Goal: Communication & Community: Answer question/provide support

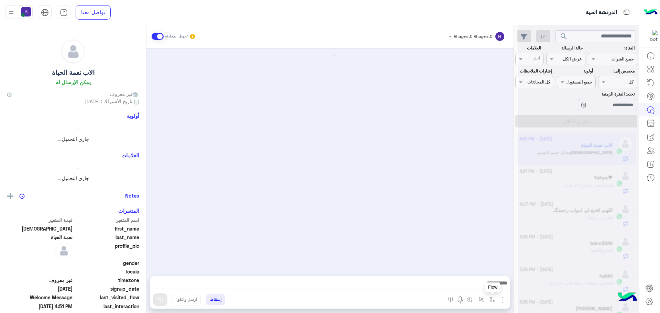
click at [491, 303] on button "button" at bounding box center [492, 299] width 11 height 11
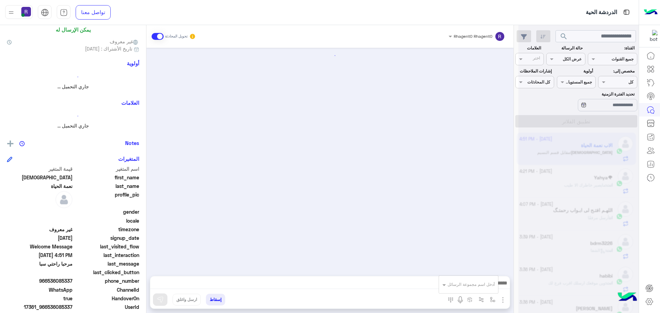
click at [483, 288] on div "أدخل اسم مجموعة الرسائل" at bounding box center [471, 285] width 47 height 6
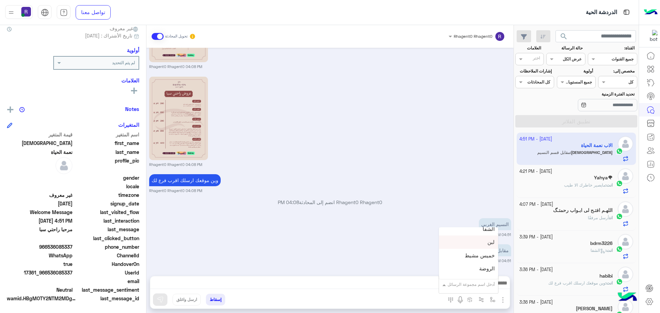
scroll to position [447, 0]
click at [483, 248] on span "الجنادرية" at bounding box center [485, 250] width 19 height 6
type textarea "*********"
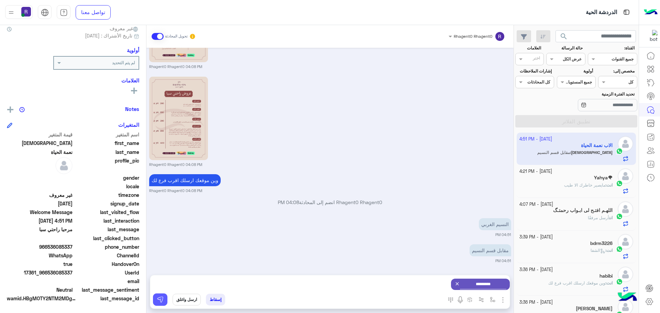
click at [156, 301] on button at bounding box center [160, 300] width 14 height 12
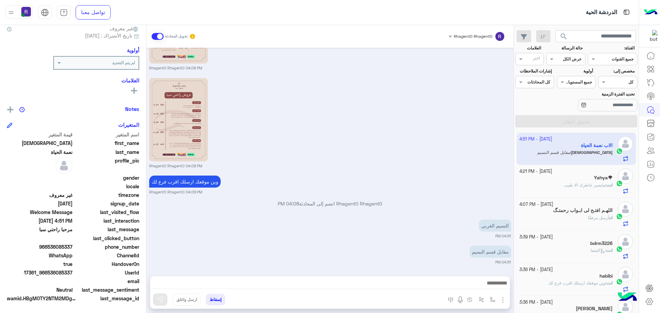
scroll to position [181, 0]
click at [583, 207] on div "[DATE] - 4:07 PM" at bounding box center [567, 205] width 94 height 7
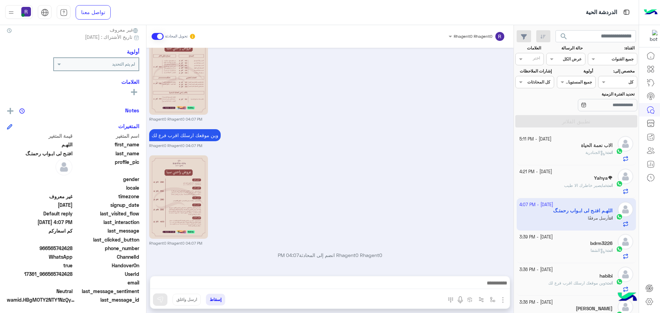
scroll to position [66, 0]
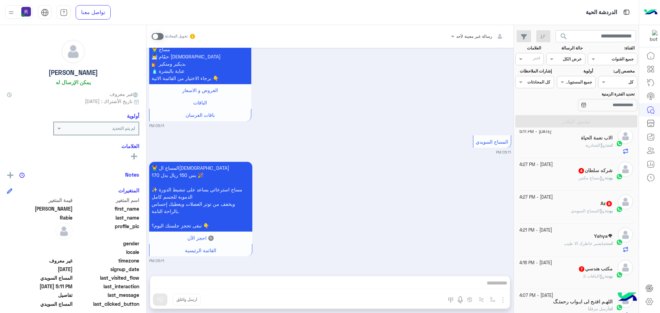
scroll to position [103, 0]
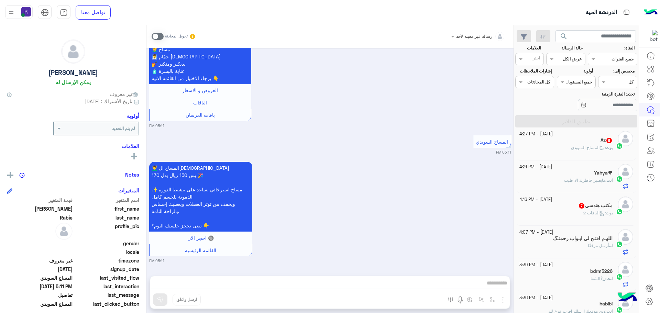
click at [581, 218] on div "بوت : الباقات 2" at bounding box center [567, 216] width 94 height 12
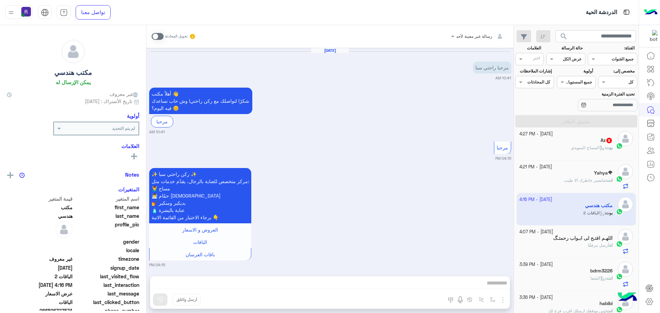
scroll to position [609, 0]
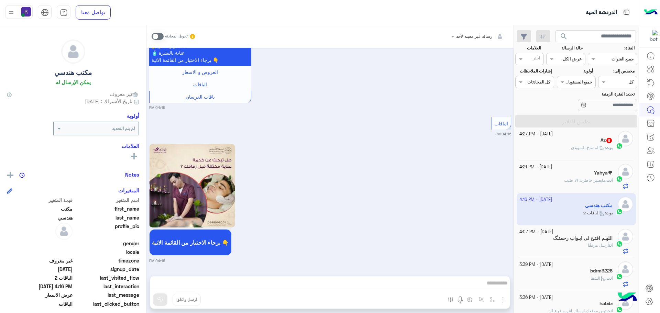
click at [163, 34] on span at bounding box center [158, 36] width 12 height 7
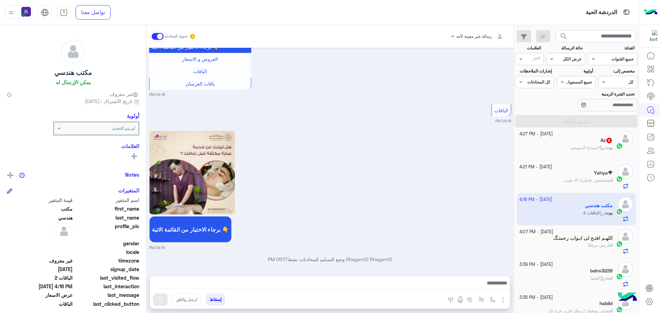
scroll to position [627, 0]
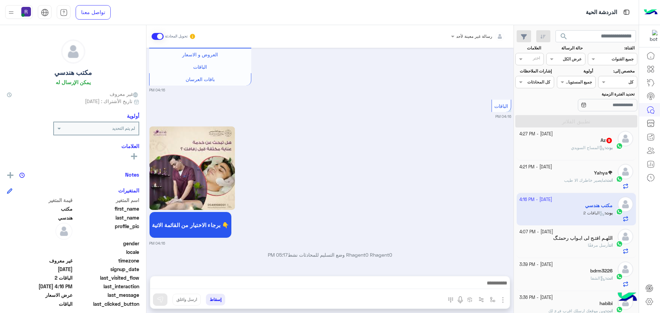
click at [504, 302] on img "button" at bounding box center [503, 300] width 8 height 8
click at [495, 289] on span "الصور" at bounding box center [490, 285] width 13 height 8
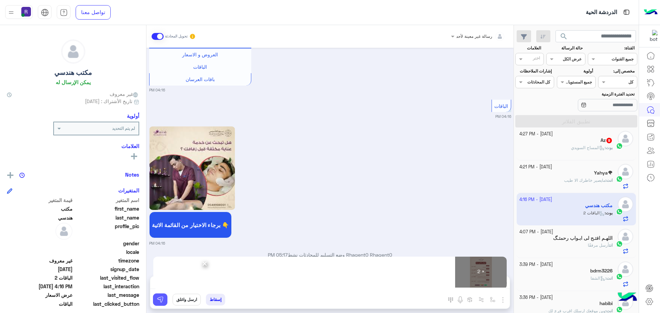
click at [158, 305] on button at bounding box center [160, 300] width 14 height 12
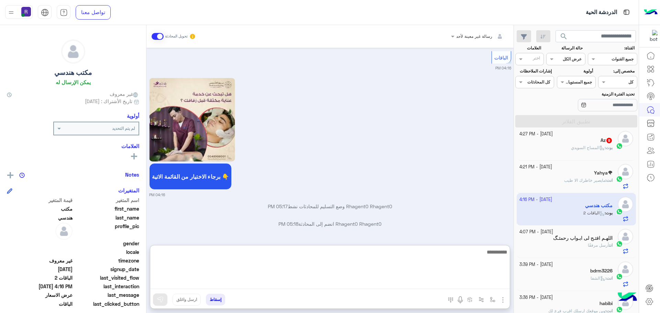
scroll to position [871, 0]
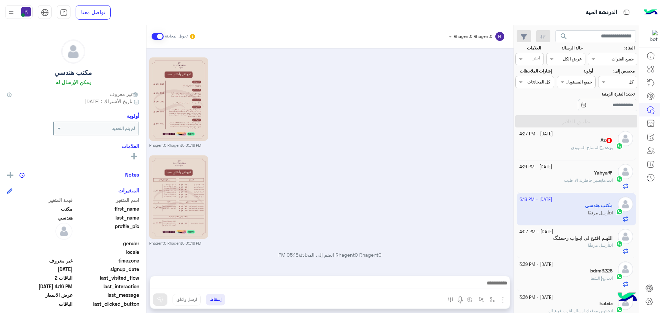
click at [364, 198] on div "Rhagent0 Rhagent0 05:18 PM" at bounding box center [330, 200] width 362 height 93
click at [421, 199] on div "Rhagent0 Rhagent0 05:18 PM" at bounding box center [330, 200] width 362 height 93
click at [579, 276] on div "انت : الشفا" at bounding box center [567, 282] width 94 height 12
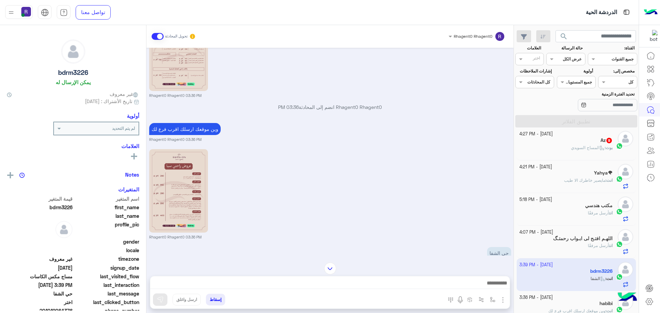
scroll to position [556, 0]
click at [208, 130] on p "وين موقعك ارسلك اقرب فرع لك" at bounding box center [185, 130] width 72 height 12
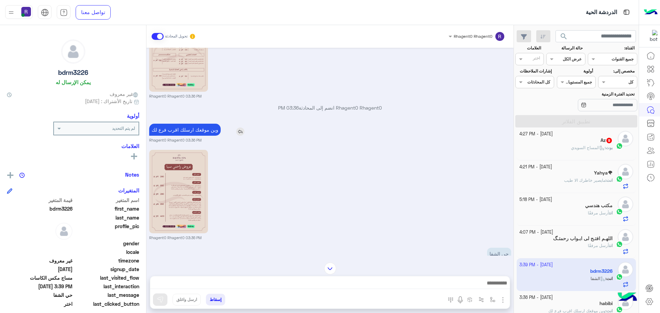
copy app-msgs-text
click at [604, 209] on div "مكتب هندسي" at bounding box center [567, 206] width 94 height 7
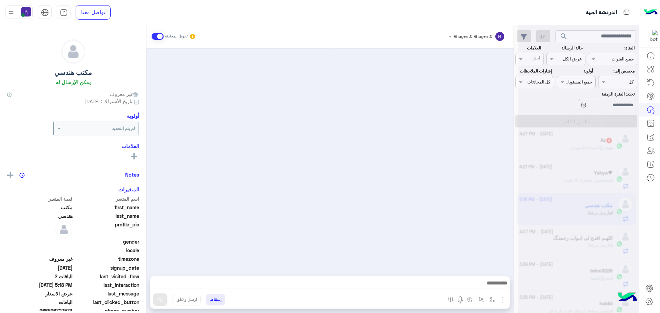
scroll to position [848, 0]
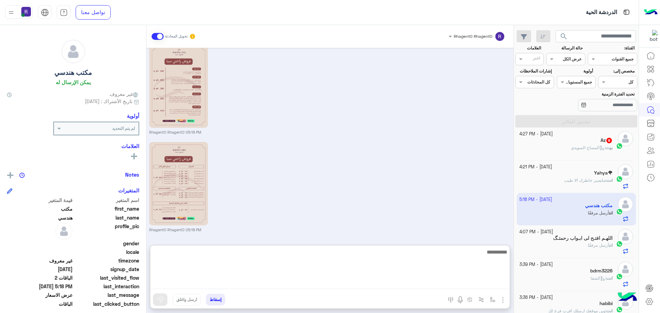
paste textarea "**********"
type textarea "**********"
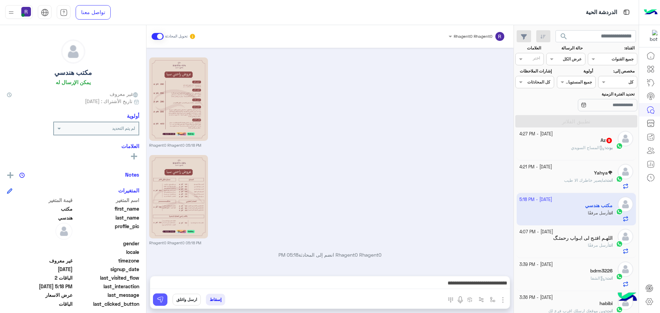
click at [159, 300] on img at bounding box center [160, 300] width 7 height 7
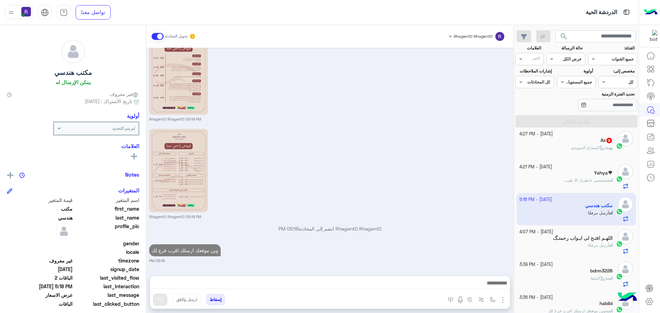
scroll to position [35, 0]
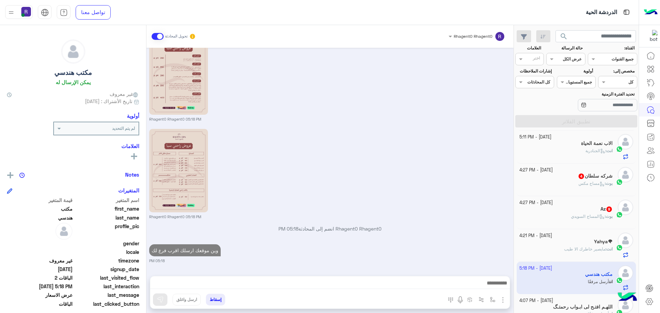
click at [578, 217] on span "المساج السويدي" at bounding box center [588, 216] width 34 height 5
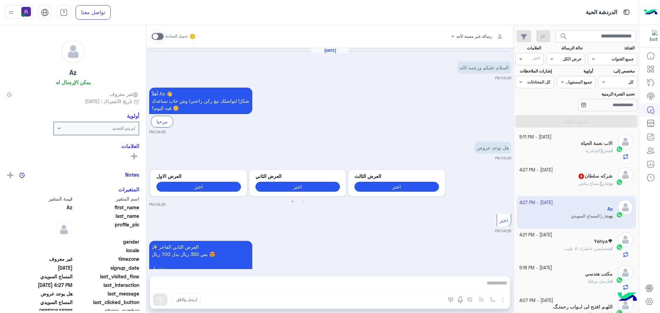
scroll to position [1060, 0]
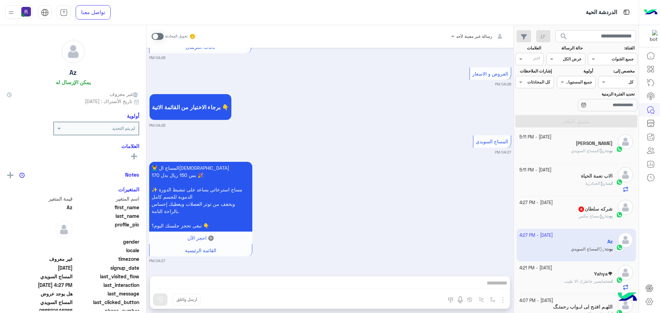
click at [159, 36] on span at bounding box center [158, 36] width 12 height 7
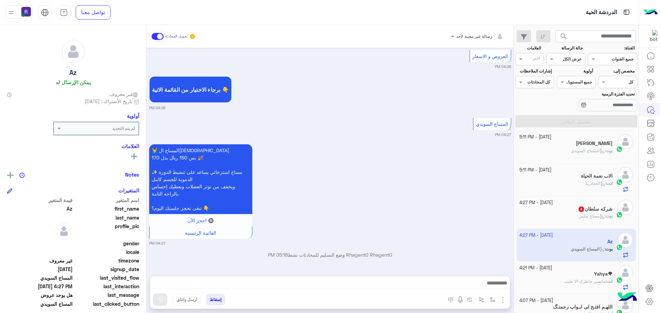
click at [502, 298] on img "button" at bounding box center [503, 300] width 8 height 8
click at [497, 289] on button "الصور" at bounding box center [492, 285] width 29 height 14
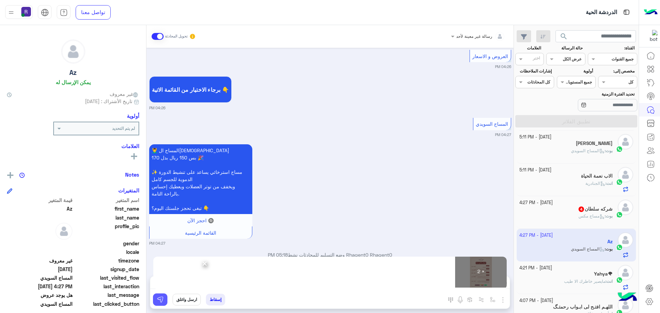
click at [156, 301] on button at bounding box center [160, 300] width 14 height 12
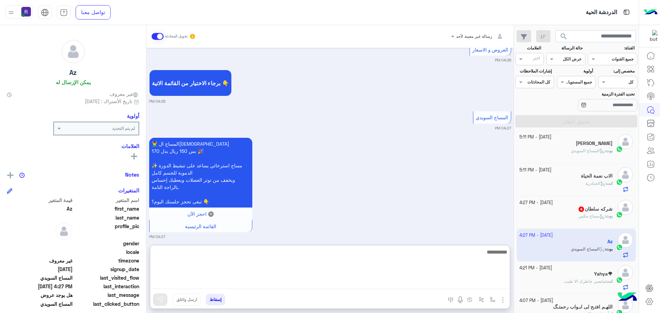
paste textarea "**********"
type textarea "**********"
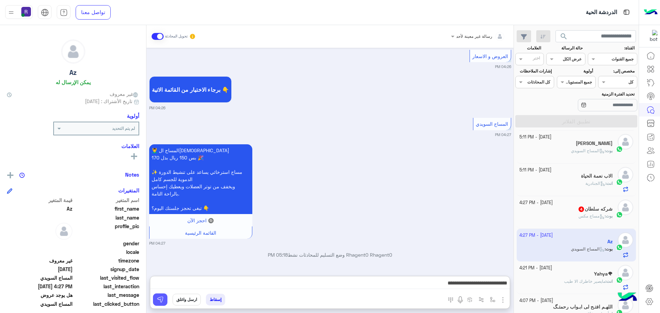
click at [164, 295] on button at bounding box center [160, 300] width 14 height 12
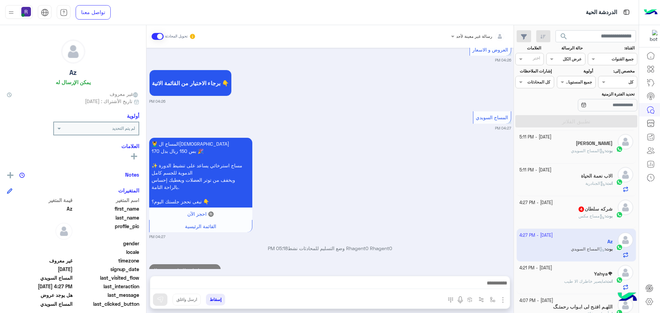
scroll to position [1104, 0]
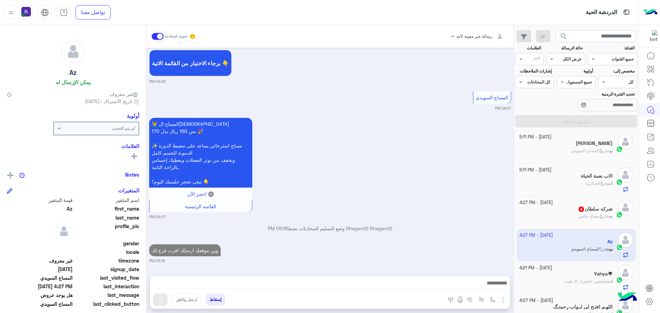
click at [567, 218] on div "بوت : مساج مكس" at bounding box center [567, 219] width 94 height 12
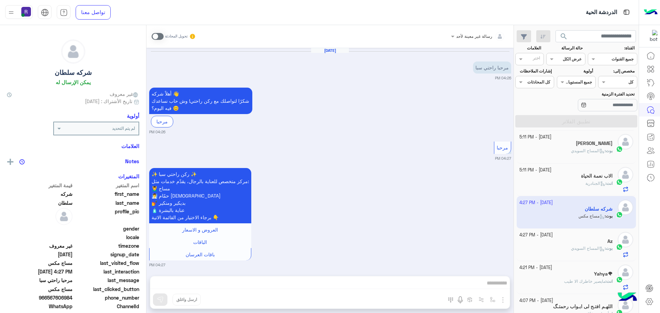
scroll to position [243, 0]
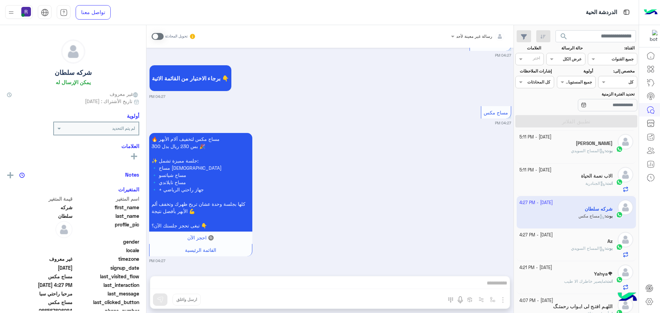
click at [161, 36] on span at bounding box center [158, 36] width 12 height 7
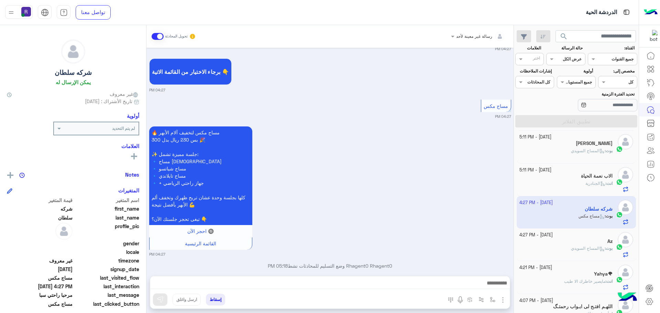
scroll to position [261, 0]
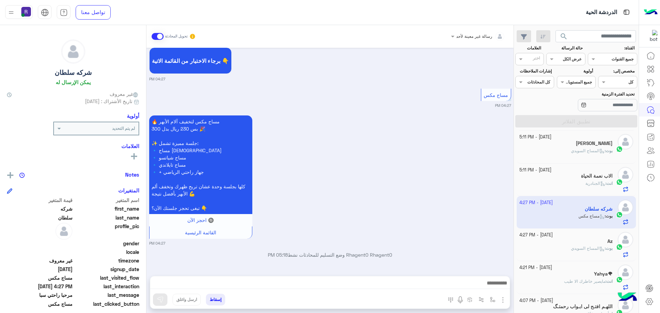
click at [504, 299] on img "button" at bounding box center [503, 300] width 8 height 8
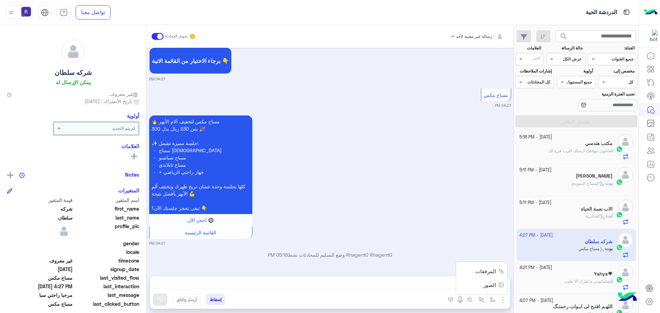
click at [491, 289] on button "الصور" at bounding box center [492, 285] width 29 height 14
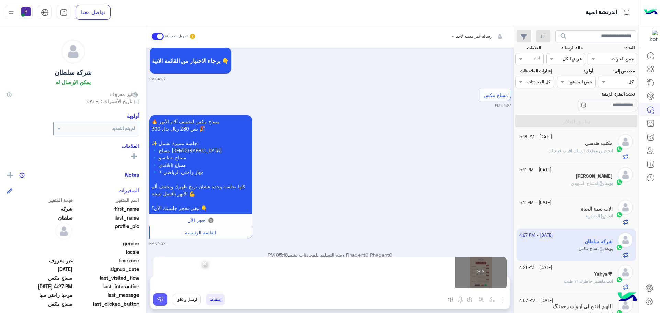
click at [161, 301] on img at bounding box center [160, 300] width 7 height 7
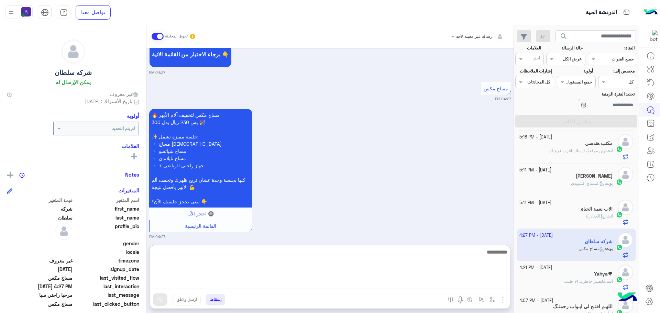
paste textarea "**********"
type textarea "**********"
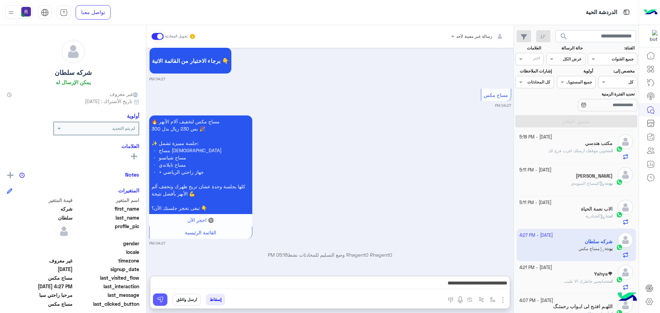
click at [163, 300] on img at bounding box center [160, 300] width 7 height 7
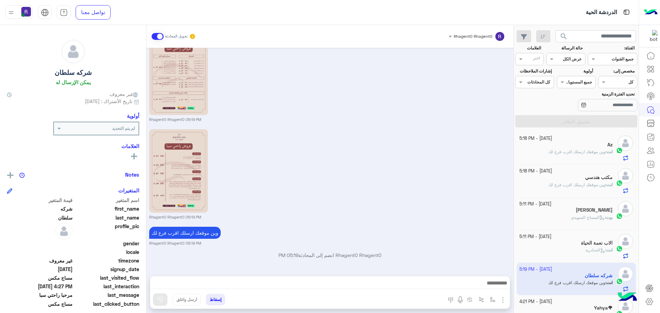
scroll to position [0, 0]
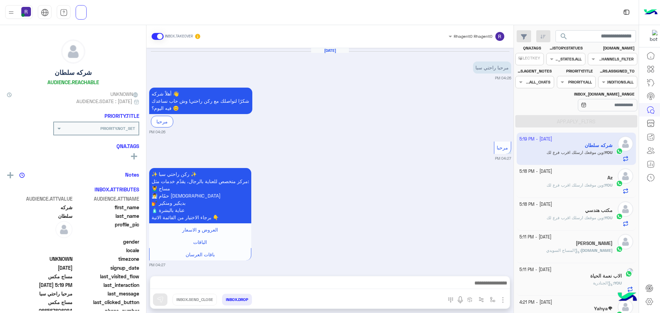
scroll to position [500, 0]
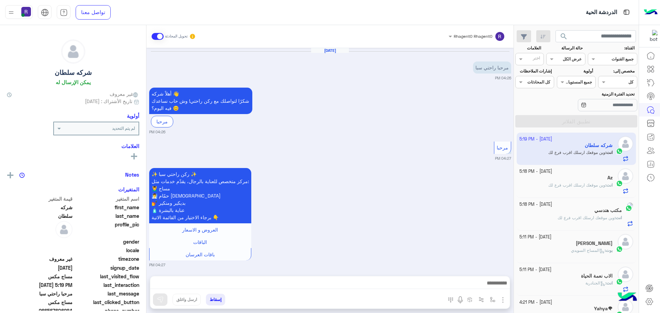
scroll to position [500, 0]
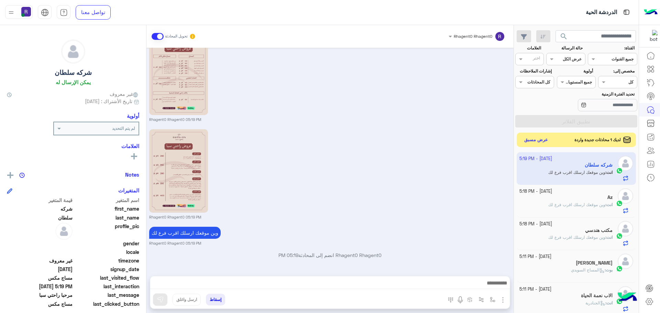
click at [538, 140] on button "عرض مسبق" at bounding box center [536, 140] width 29 height 9
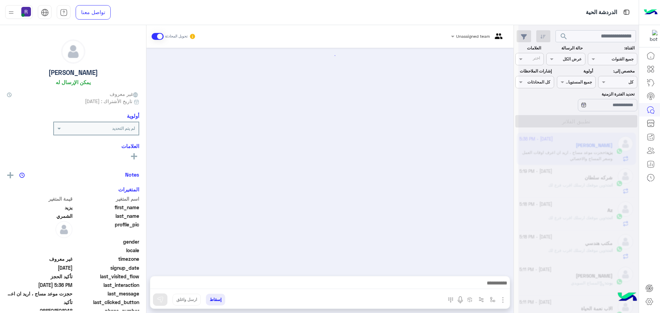
scroll to position [568, 0]
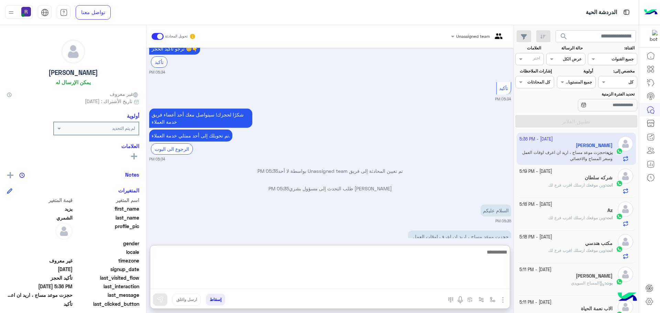
click at [278, 285] on textarea at bounding box center [330, 268] width 360 height 41
type textarea "**********"
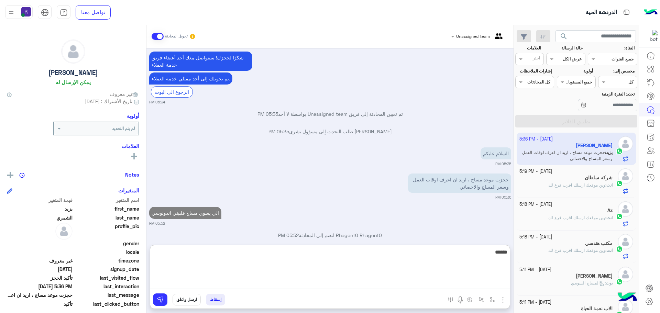
scroll to position [642, 0]
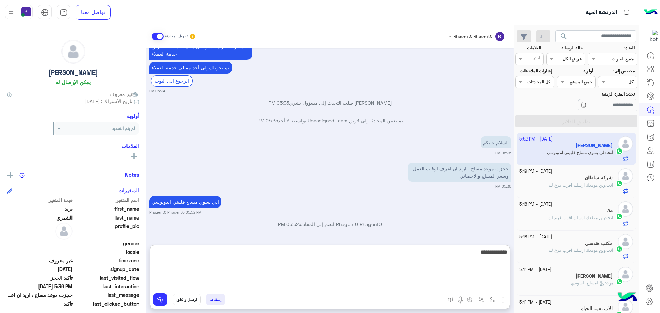
type textarea "**********"
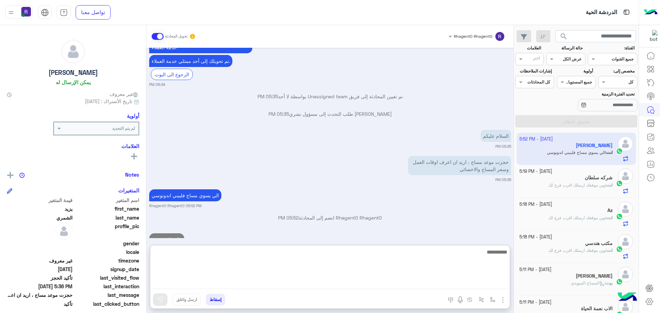
scroll to position [669, 0]
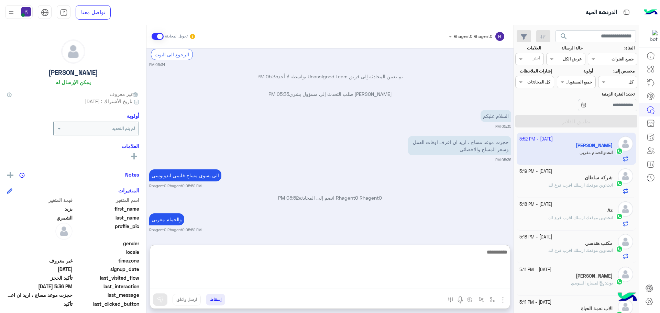
click at [387, 273] on textarea at bounding box center [330, 268] width 360 height 41
type textarea "**********"
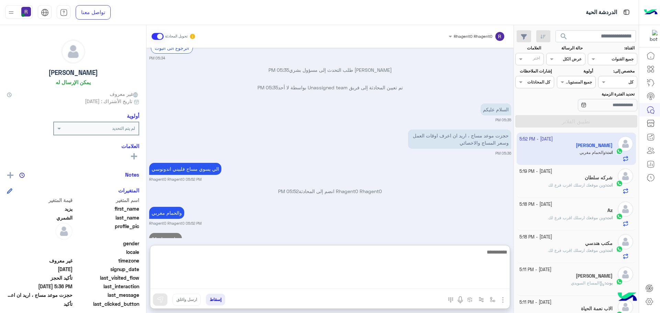
scroll to position [695, 0]
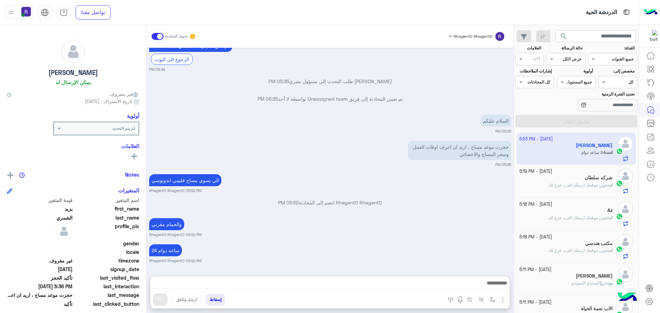
click at [348, 243] on div "24 ساعه دوام Rhagent0 Rhagent0 05:52 PM" at bounding box center [330, 253] width 362 height 21
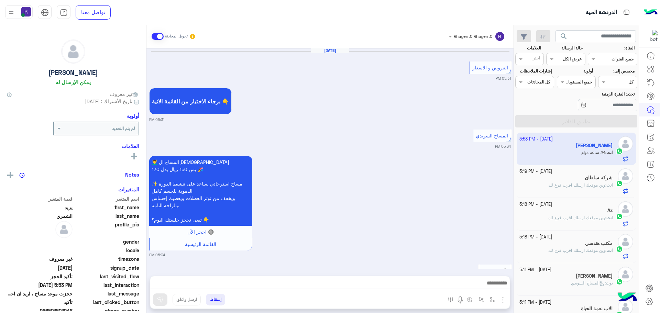
scroll to position [450, 0]
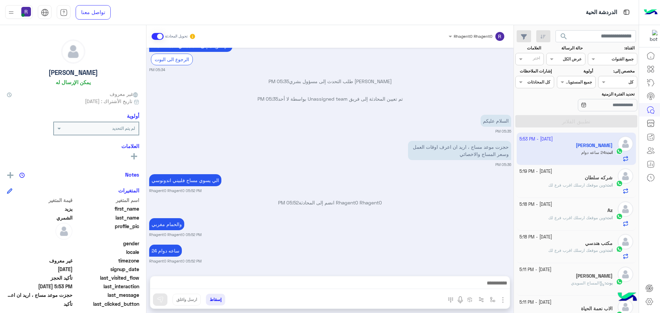
click at [428, 243] on div "24 ساعه دوام Rhagent0 Rhagent0 05:52 PM" at bounding box center [330, 253] width 362 height 21
click at [556, 189] on div "انت : وين موقعك ارسلك اقرب فرع لك" at bounding box center [567, 188] width 94 height 12
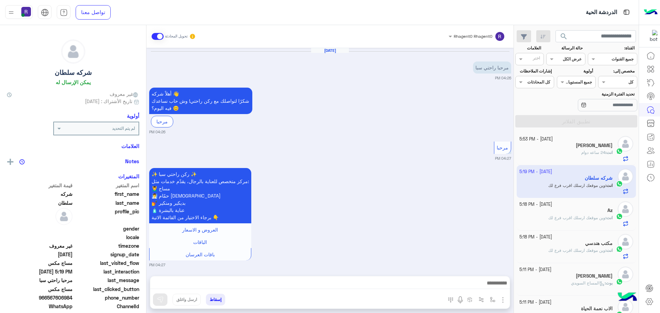
scroll to position [500, 0]
